Goal: Information Seeking & Learning: Learn about a topic

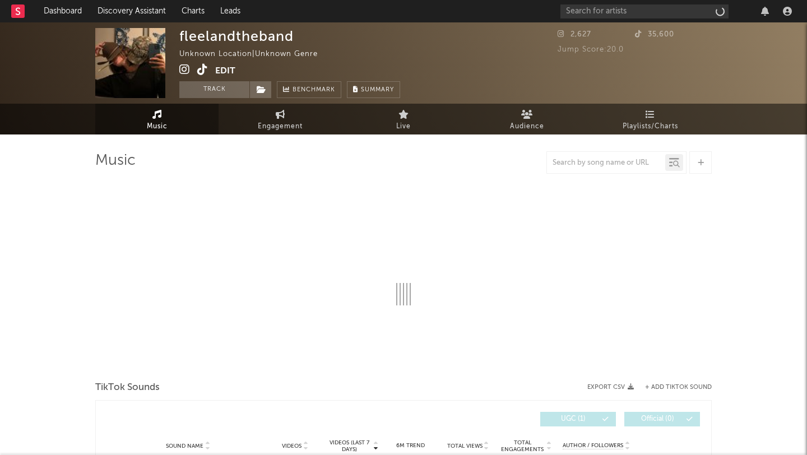
select select "1w"
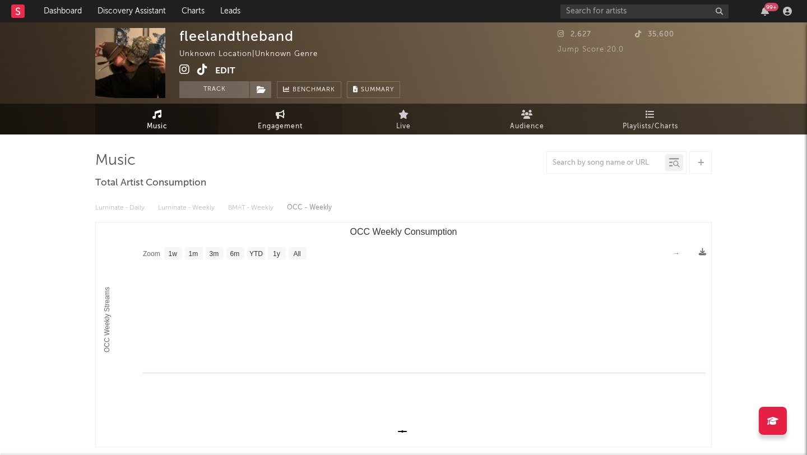
click at [270, 129] on span "Engagement" at bounding box center [280, 126] width 45 height 13
select select "1w"
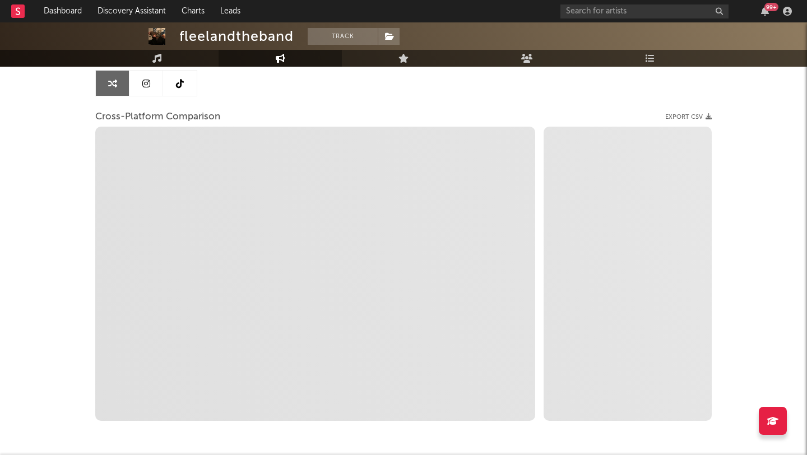
scroll to position [112, 0]
select select "1m"
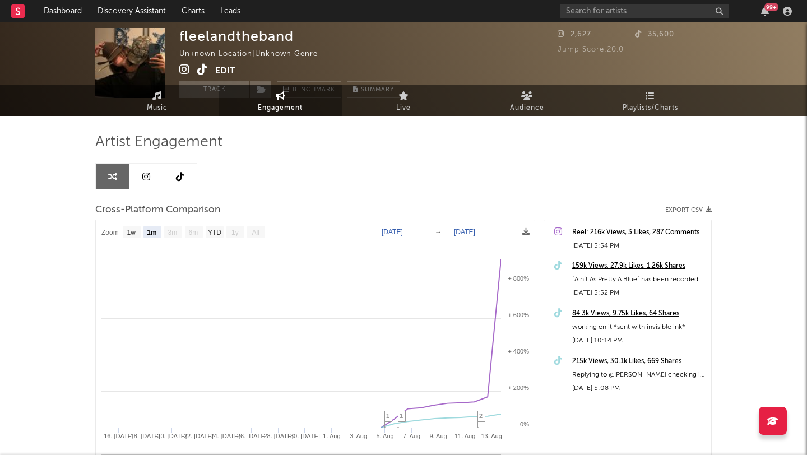
scroll to position [0, 0]
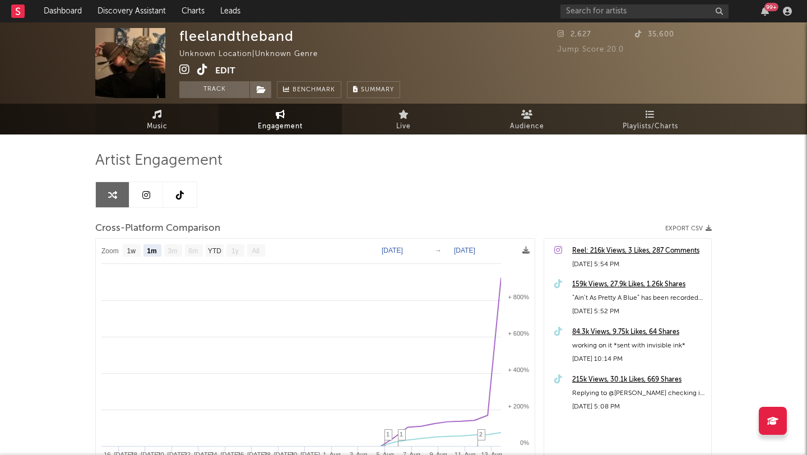
click at [153, 133] on link "Music" at bounding box center [156, 119] width 123 height 31
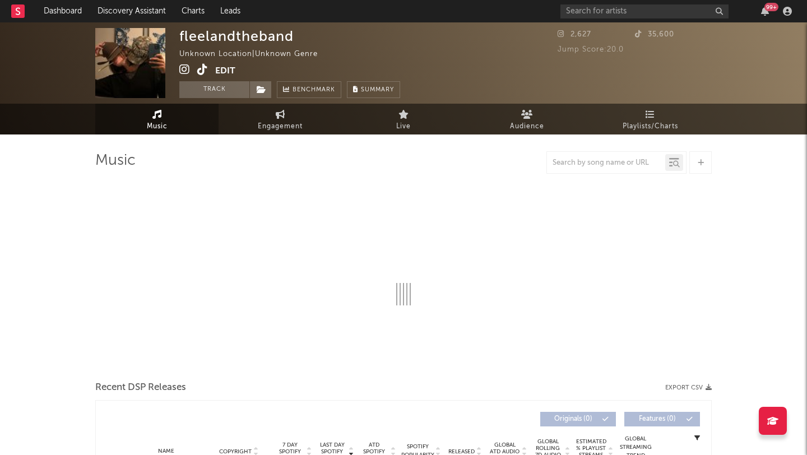
select select "1w"
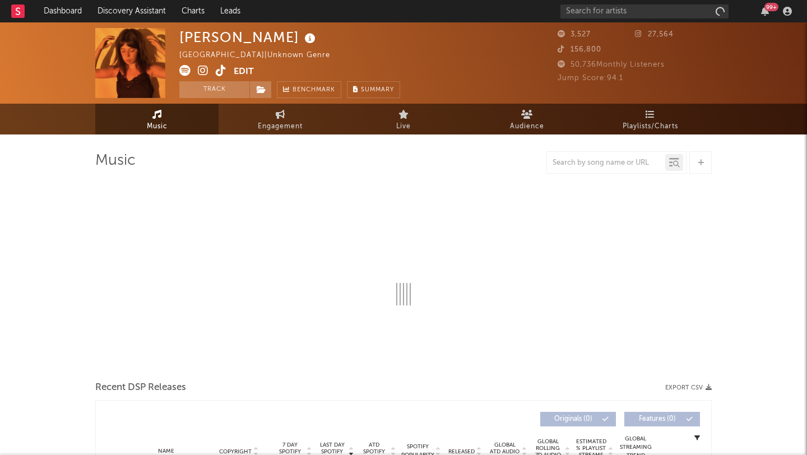
select select "1w"
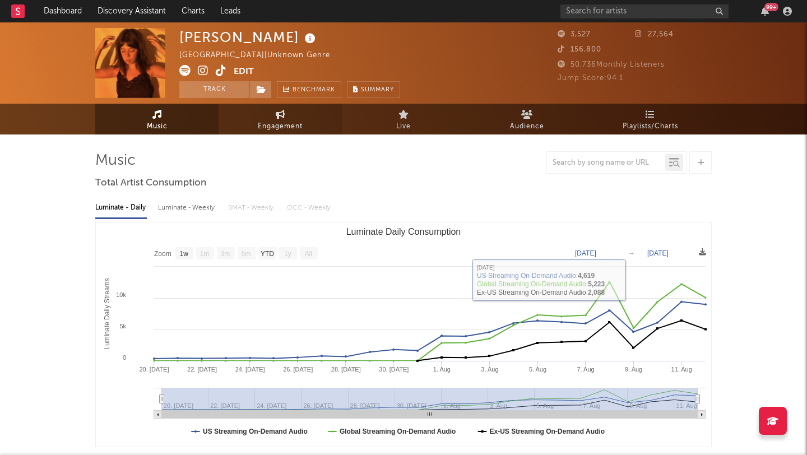
click at [263, 127] on span "Engagement" at bounding box center [280, 126] width 45 height 13
select select "1w"
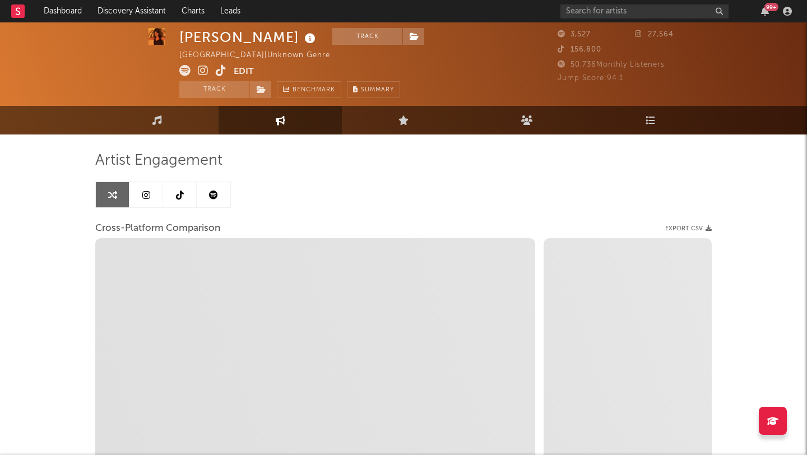
scroll to position [84, 0]
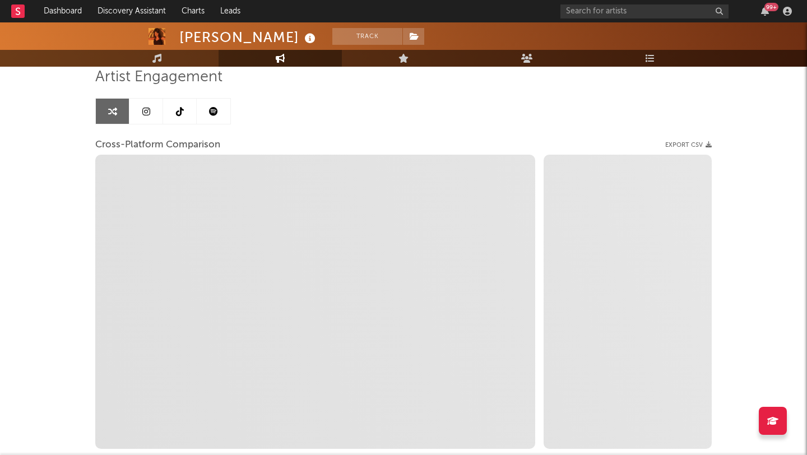
select select "1m"
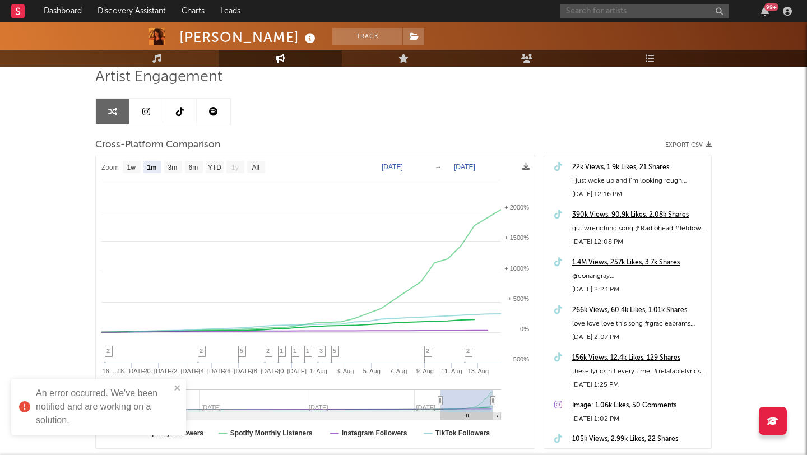
click at [614, 8] on input "text" at bounding box center [644, 11] width 168 height 14
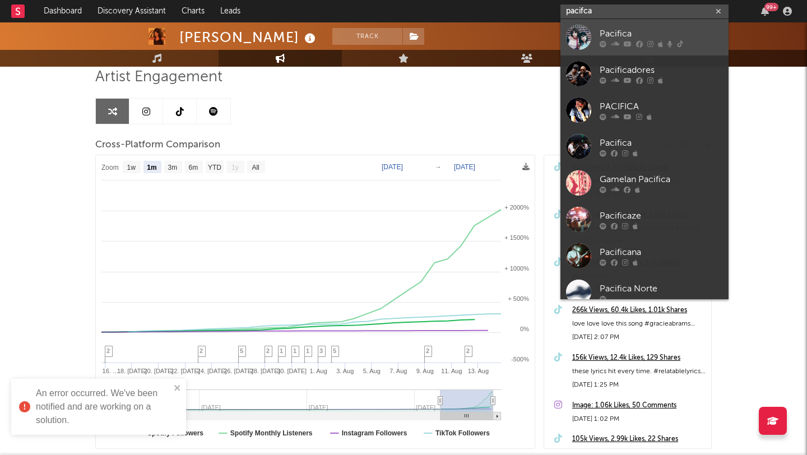
type input "pacifca"
click at [620, 39] on div "Pacifica" at bounding box center [661, 33] width 123 height 13
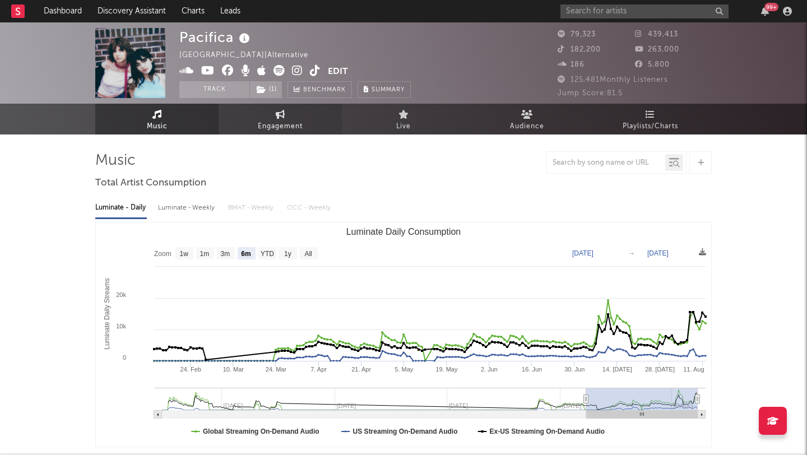
click at [281, 115] on icon at bounding box center [281, 114] width 10 height 9
select select "1w"
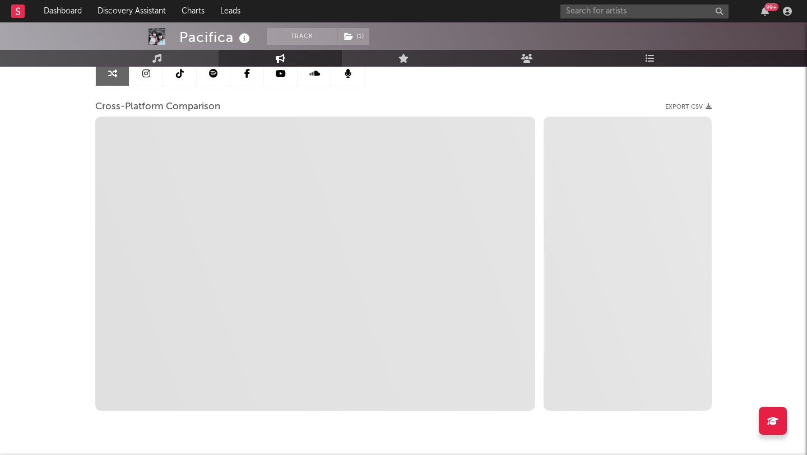
scroll to position [156, 0]
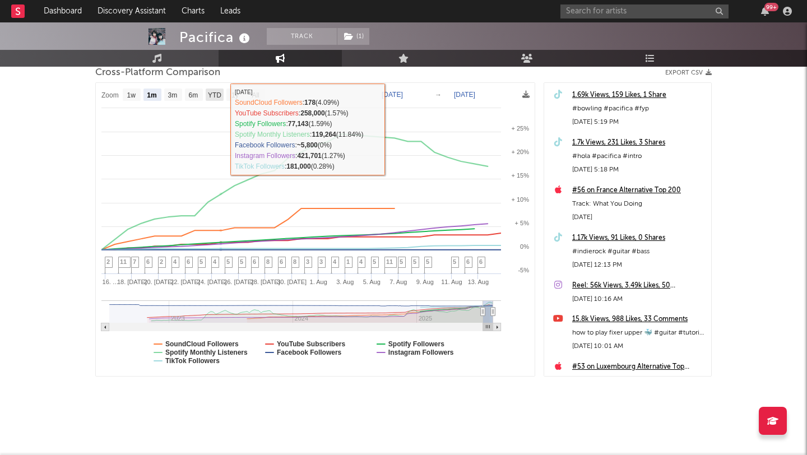
click at [216, 95] on text "YTD" at bounding box center [214, 95] width 13 height 8
select select "YTD"
type input "2025-01-01"
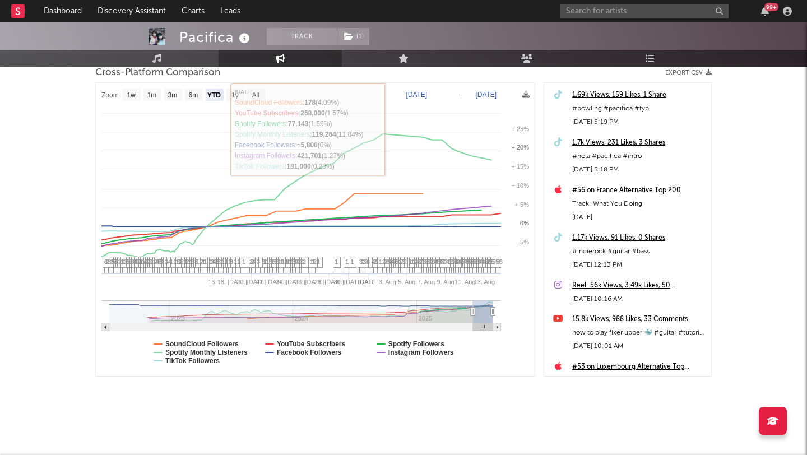
select select "1w"
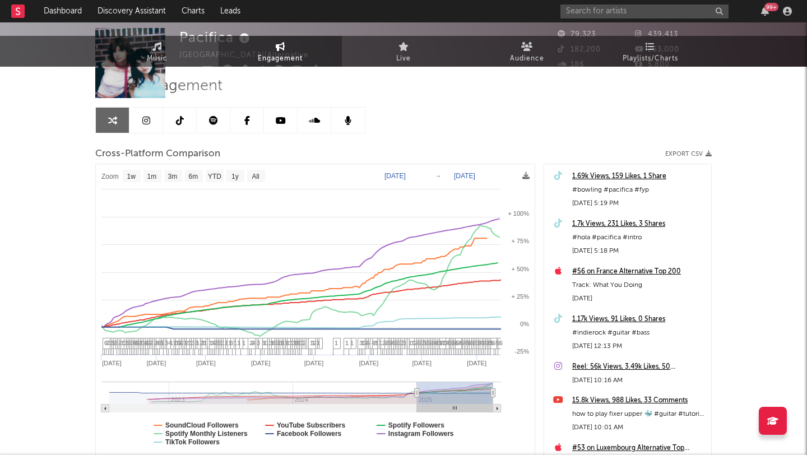
scroll to position [0, 0]
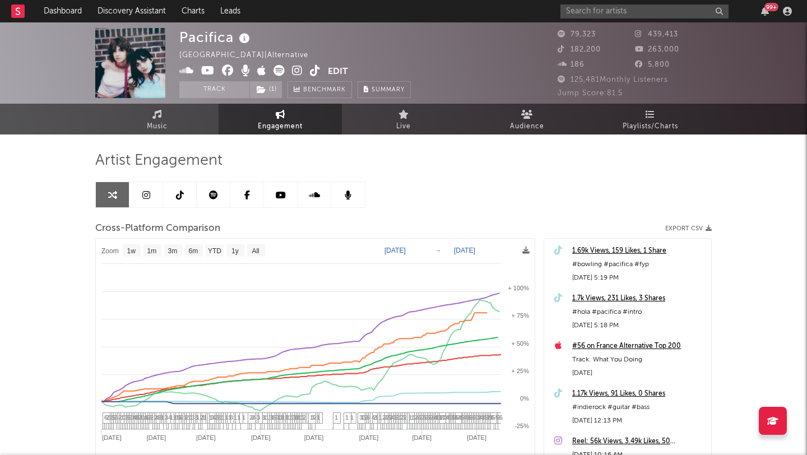
click at [298, 73] on icon at bounding box center [297, 70] width 11 height 11
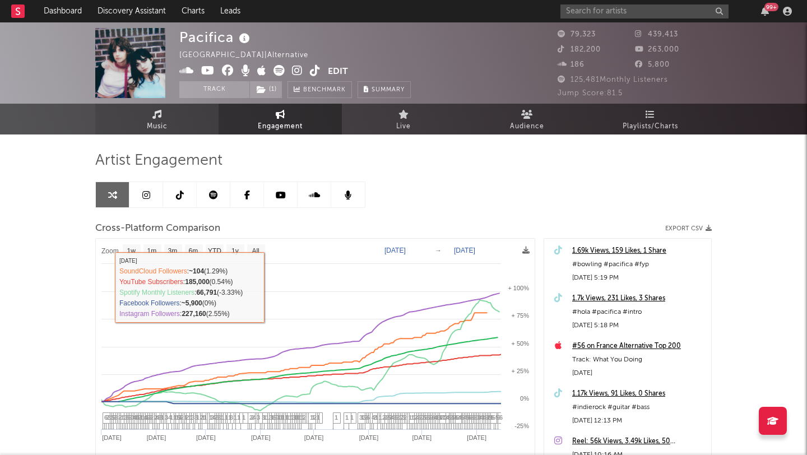
click at [157, 112] on icon at bounding box center [157, 114] width 10 height 9
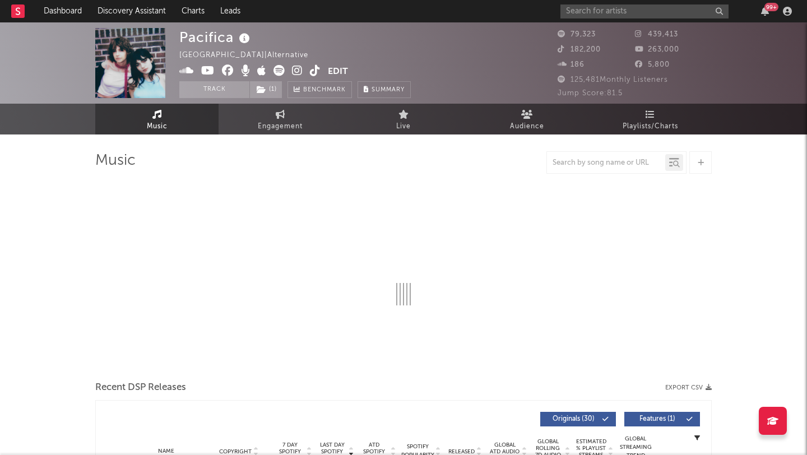
select select "6m"
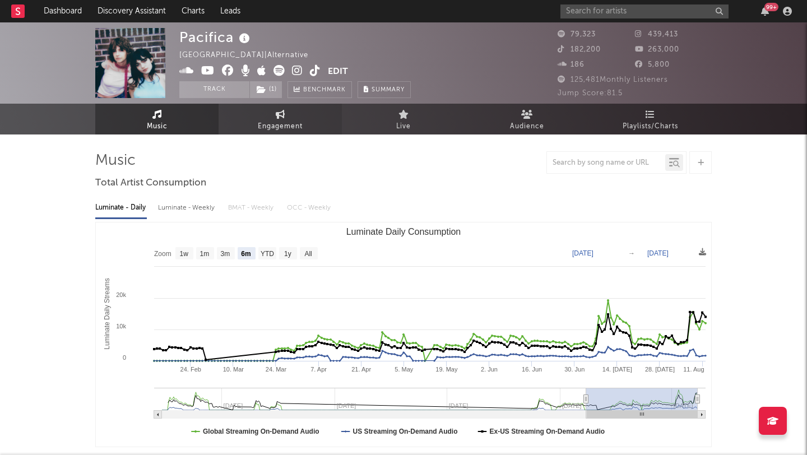
click at [280, 124] on span "Engagement" at bounding box center [280, 126] width 45 height 13
select select "1w"
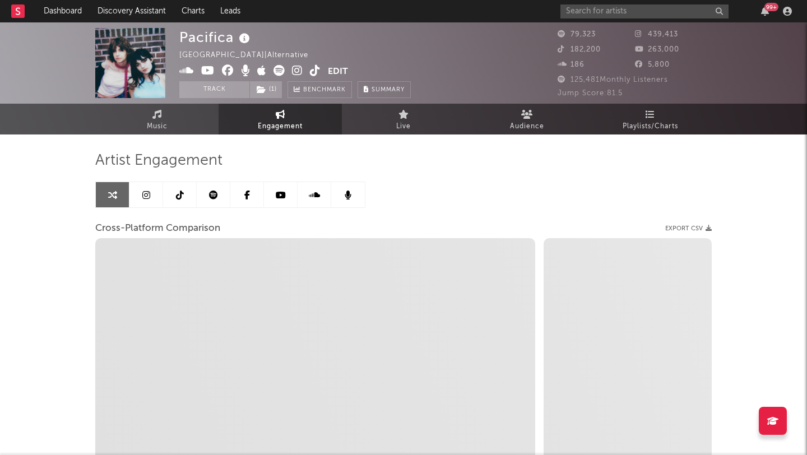
select select "1m"
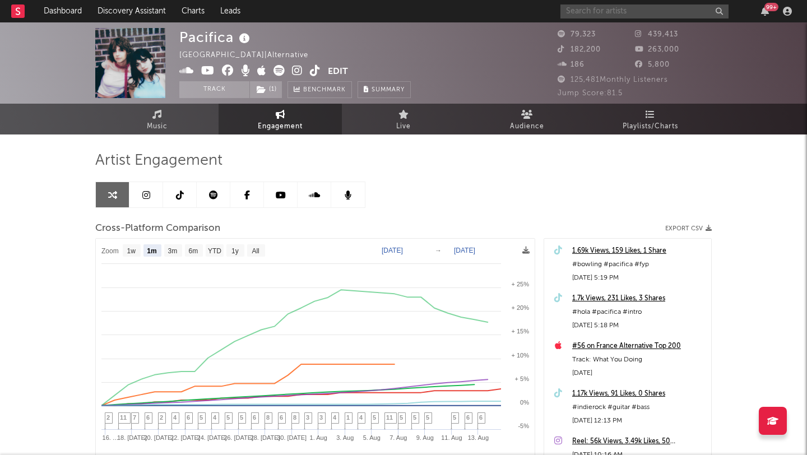
click at [581, 8] on input "text" at bounding box center [644, 11] width 168 height 14
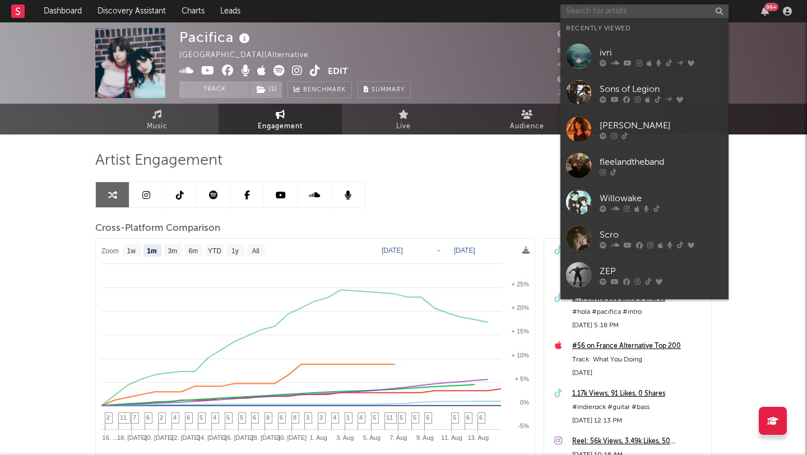
paste input "https://open.spotify.com/artist/4jeNMayo3ERH8lqe2Cd8kb?si=HzU_rdfEQ4SvsNRhSvVNJQ"
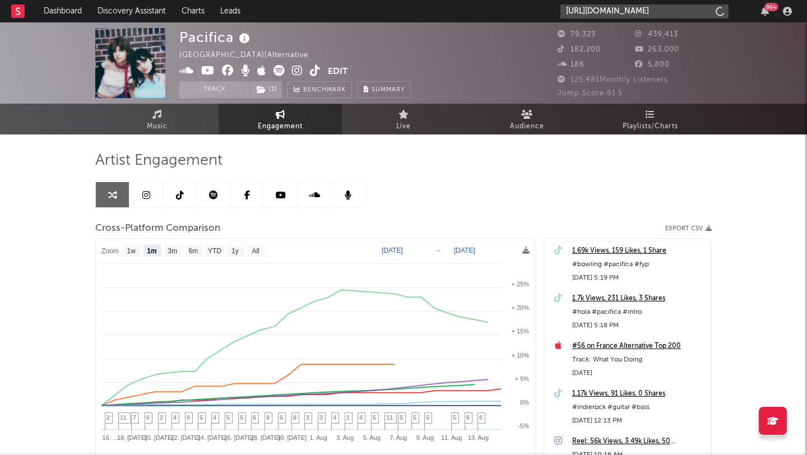
scroll to position [0, 186]
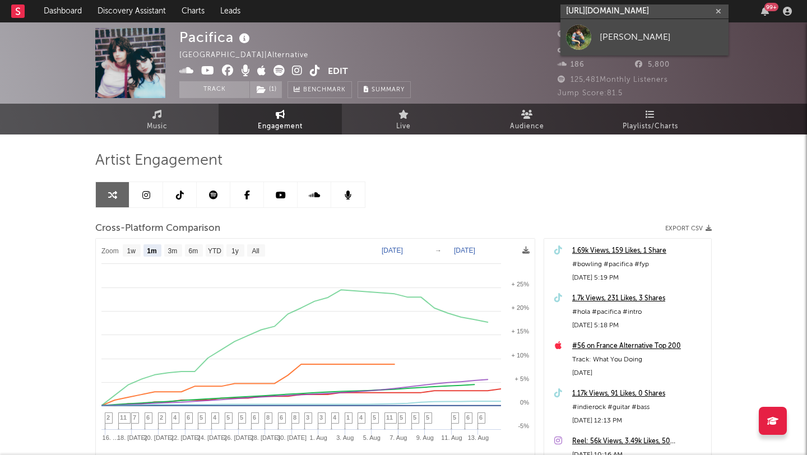
type input "https://open.spotify.com/artist/4jeNMayo3ERH8lqe2Cd8kb?si=HzU_rdfEQ4SvsNRhSvVNJQ"
click at [660, 31] on div "Timmy Skelly" at bounding box center [661, 36] width 123 height 13
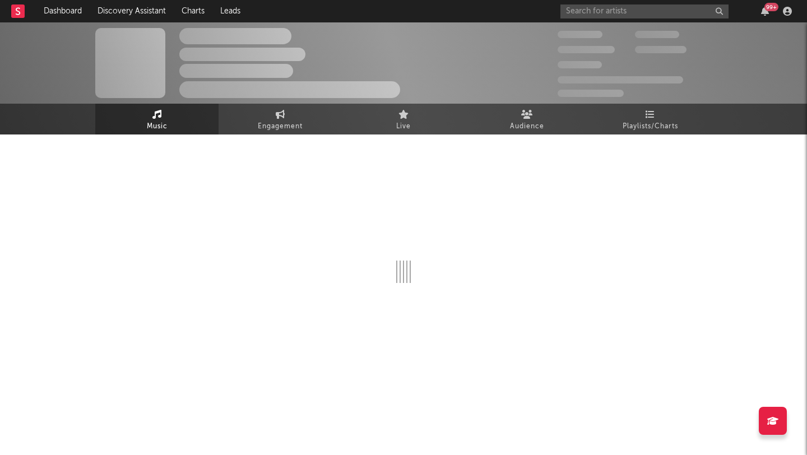
select select "1w"
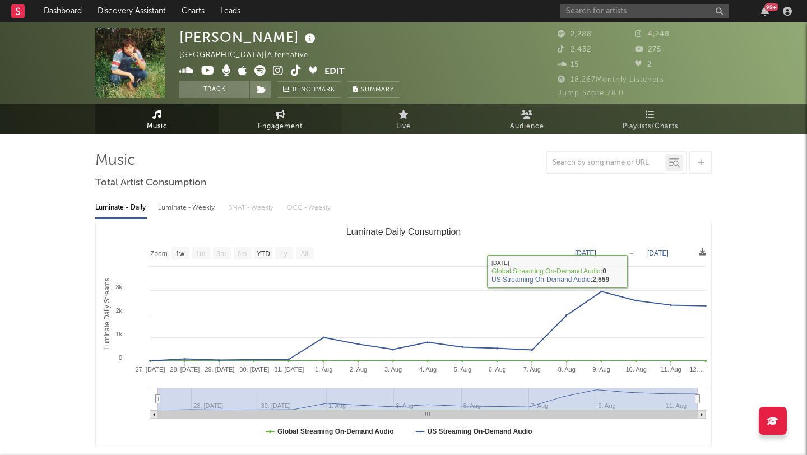
click at [287, 127] on span "Engagement" at bounding box center [280, 126] width 45 height 13
select select "1w"
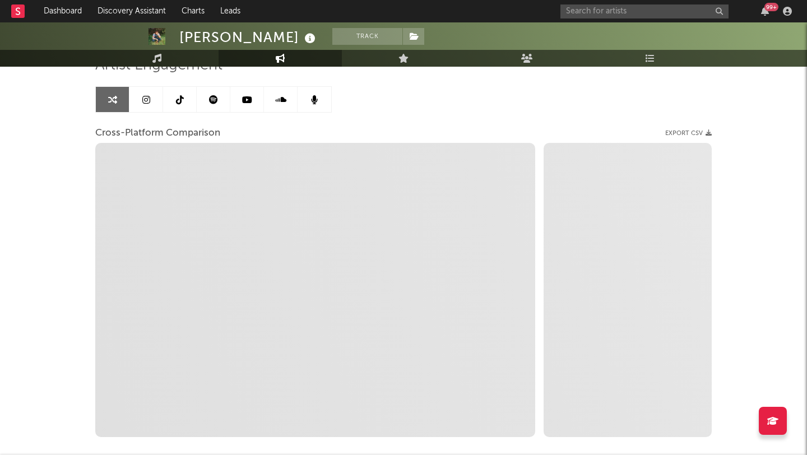
scroll to position [96, 0]
select select "1m"
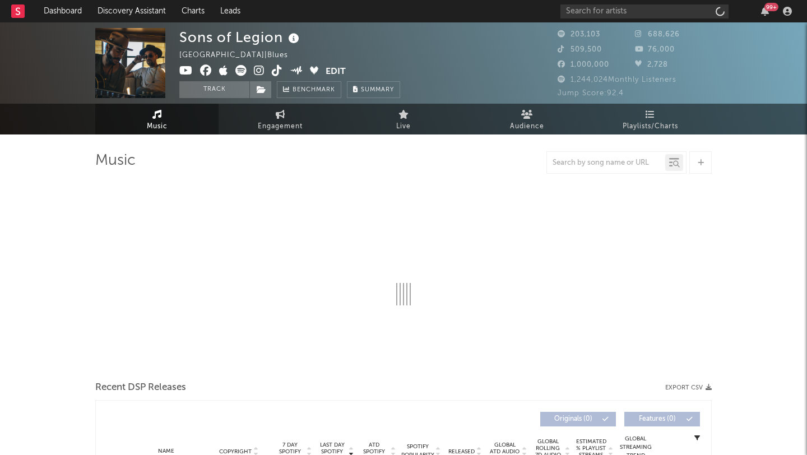
select select "6m"
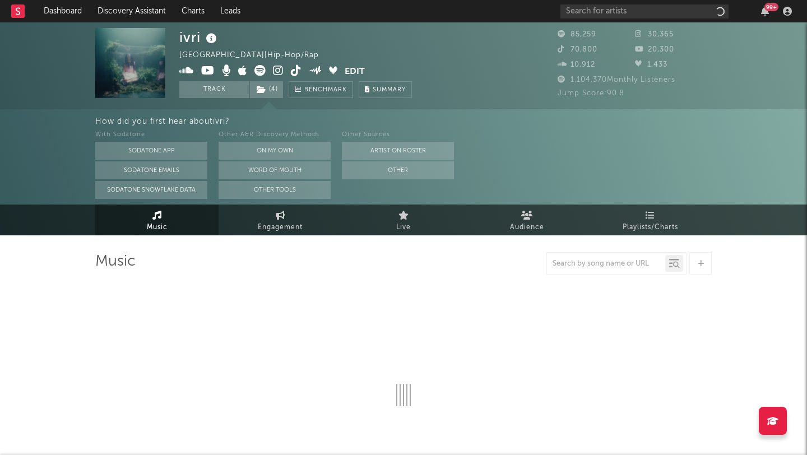
select select "6m"
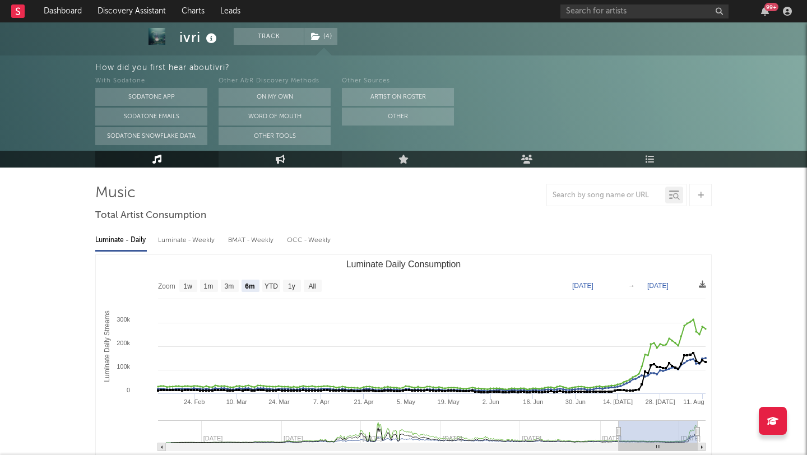
scroll to position [71, 0]
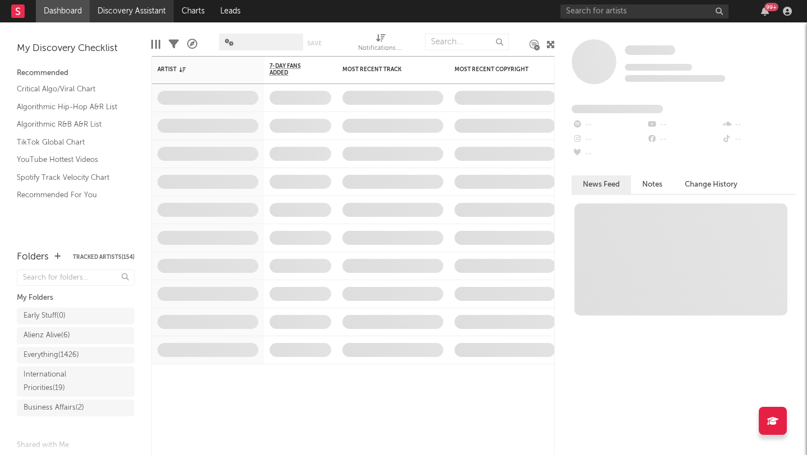
click at [132, 10] on link "Discovery Assistant" at bounding box center [132, 11] width 84 height 22
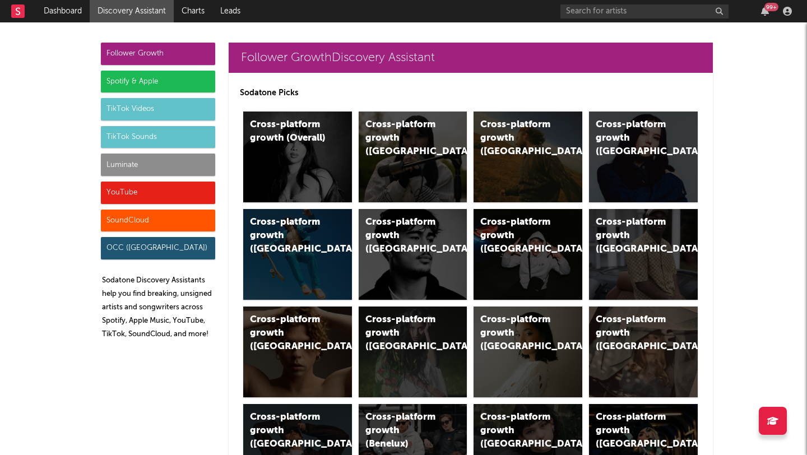
click at [180, 84] on div "Spotify & Apple" at bounding box center [158, 82] width 114 height 22
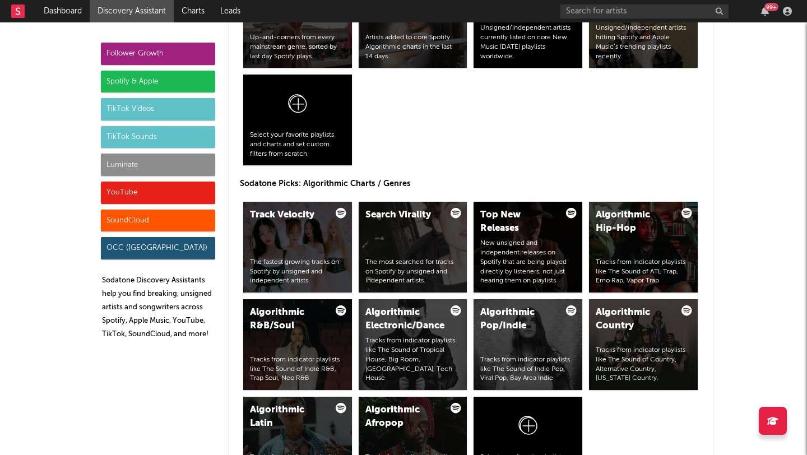
scroll to position [1249, 0]
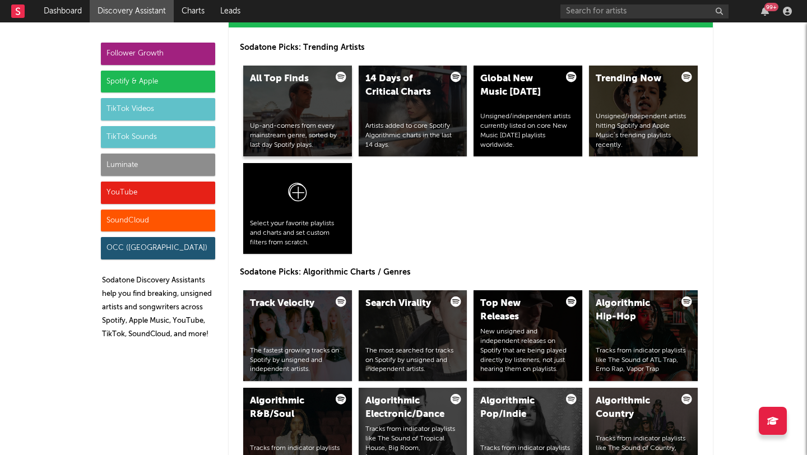
click at [290, 96] on div "All Top Finds Up-and-comers from every mainstream genre, sorted by last day Spo…" at bounding box center [297, 111] width 109 height 91
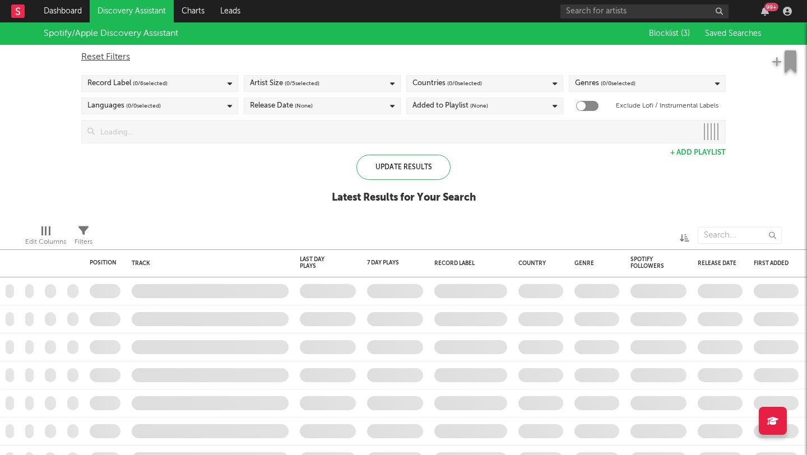
checkbox input "true"
